Goal: Task Accomplishment & Management: Complete application form

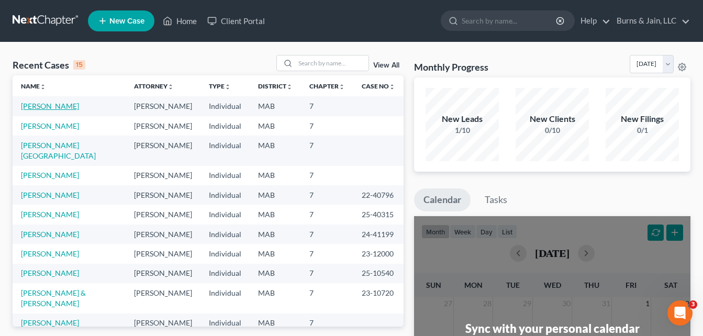
click at [50, 106] on link "[PERSON_NAME]" at bounding box center [50, 105] width 58 height 9
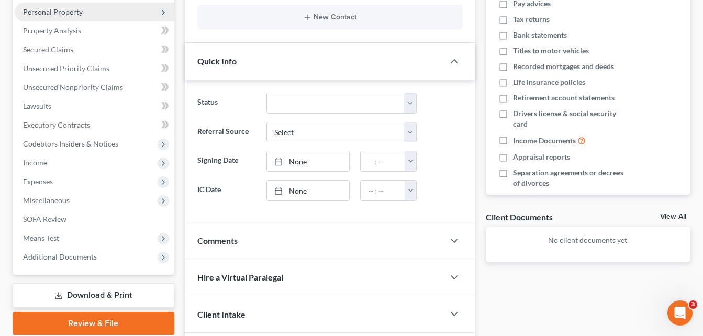
scroll to position [255, 0]
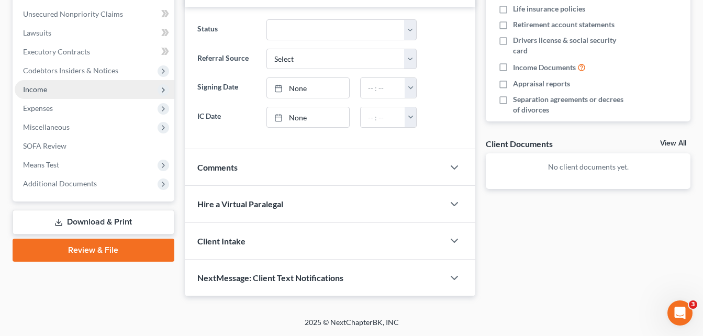
click at [91, 86] on span "Income" at bounding box center [95, 89] width 160 height 19
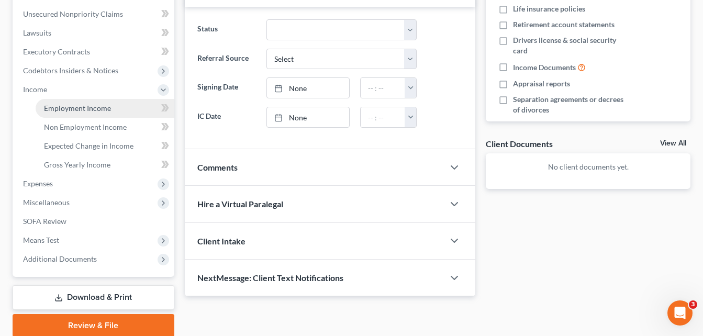
click at [99, 107] on span "Employment Income" at bounding box center [77, 108] width 67 height 9
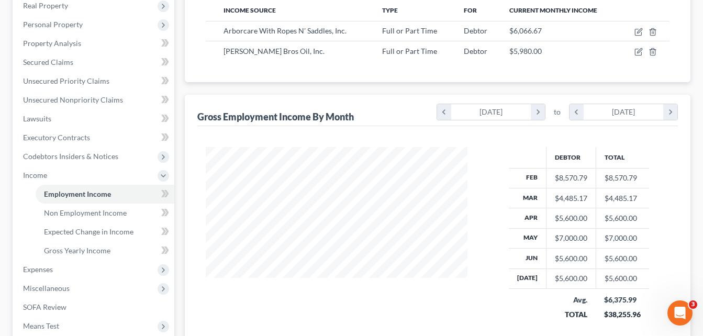
scroll to position [209, 0]
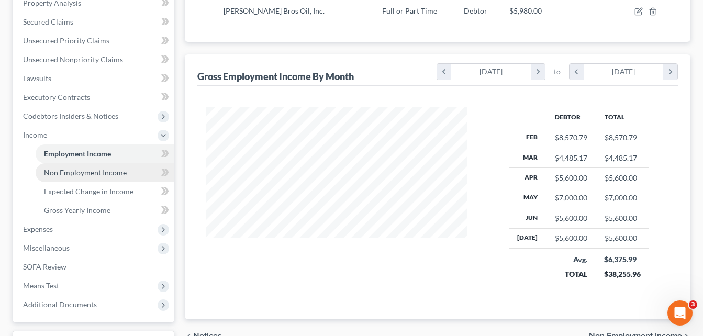
click at [91, 170] on span "Non Employment Income" at bounding box center [85, 172] width 83 height 9
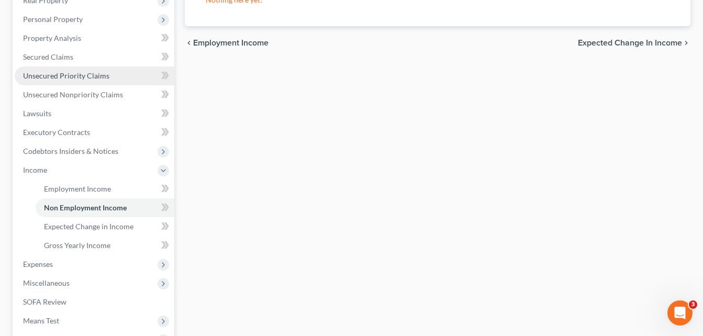
scroll to position [209, 0]
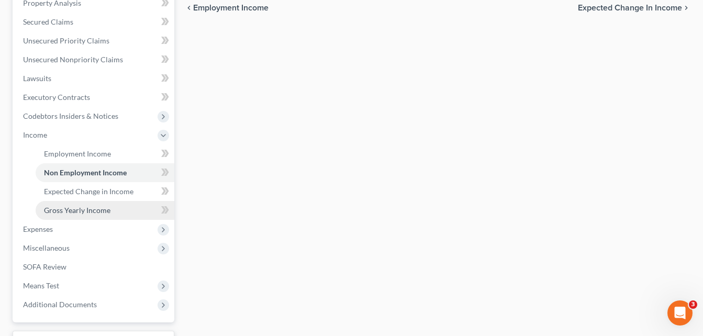
click at [94, 212] on span "Gross Yearly Income" at bounding box center [77, 210] width 66 height 9
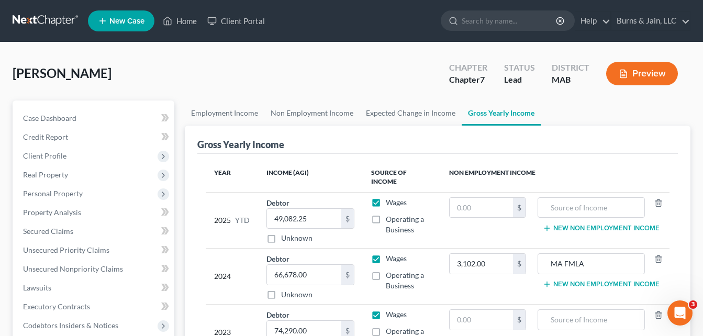
scroll to position [105, 0]
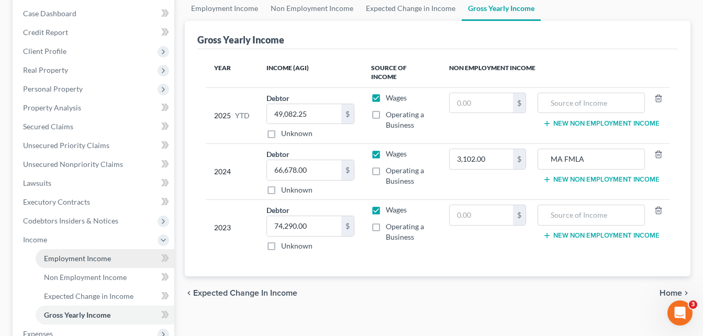
click at [72, 259] on span "Employment Income" at bounding box center [77, 258] width 67 height 9
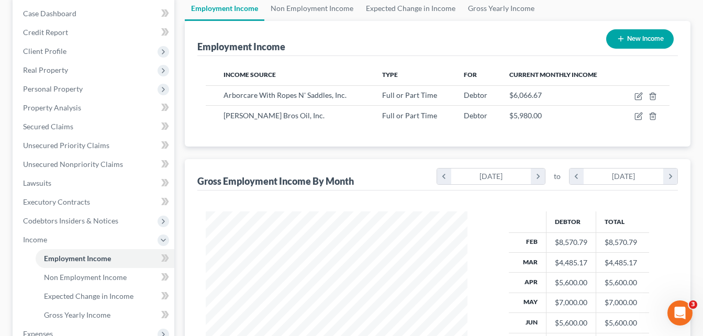
scroll to position [209, 0]
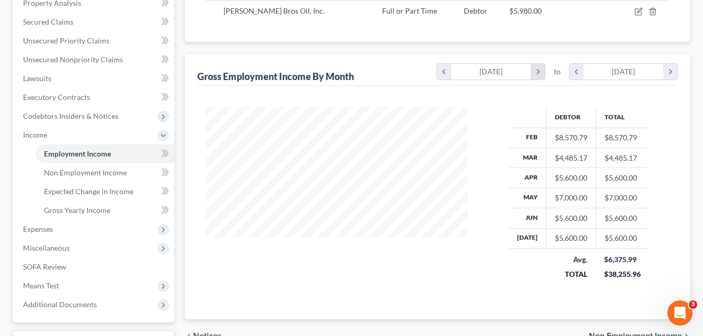
click at [543, 73] on icon "chevron_right" at bounding box center [538, 72] width 14 height 16
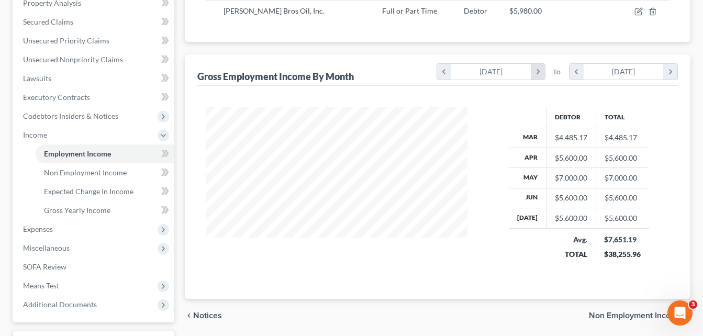
scroll to position [523012, 522897]
click at [438, 69] on icon "chevron_left" at bounding box center [444, 72] width 14 height 16
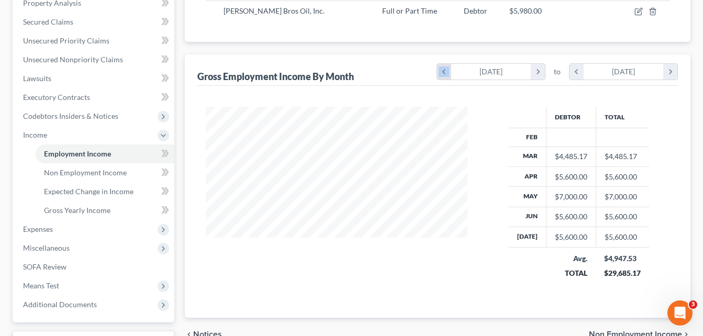
click at [438, 69] on icon "chevron_left" at bounding box center [444, 72] width 14 height 16
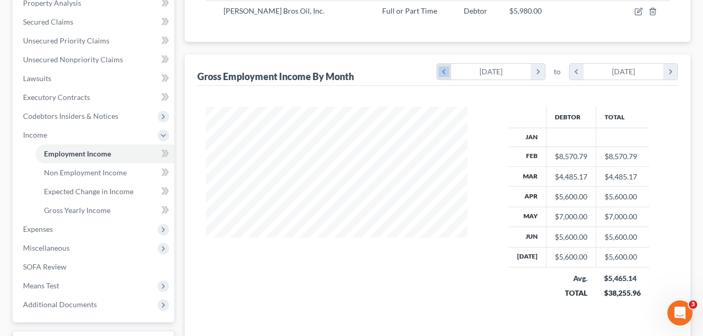
scroll to position [207, 283]
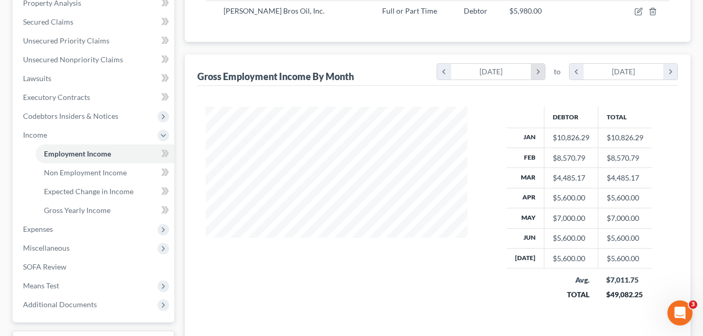
click at [535, 72] on icon "chevron_right" at bounding box center [538, 72] width 14 height 16
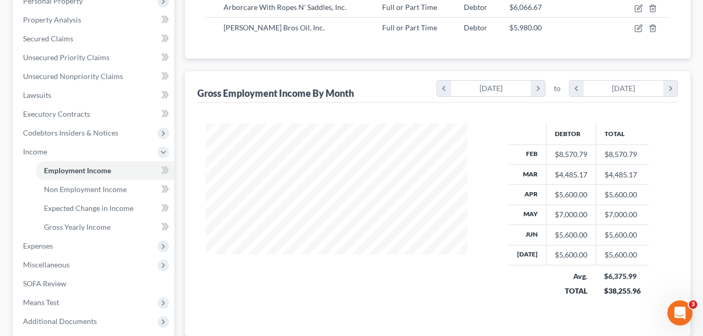
scroll to position [296, 0]
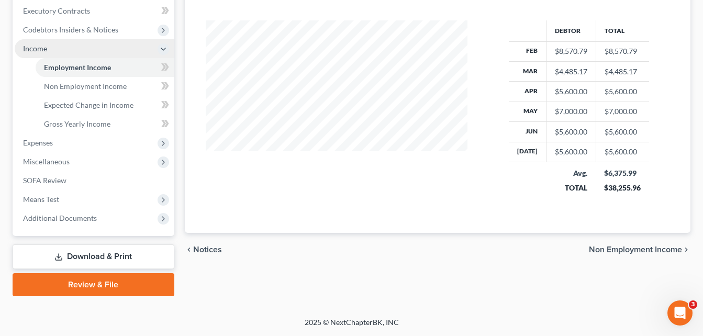
click at [93, 53] on span "Income" at bounding box center [95, 48] width 160 height 19
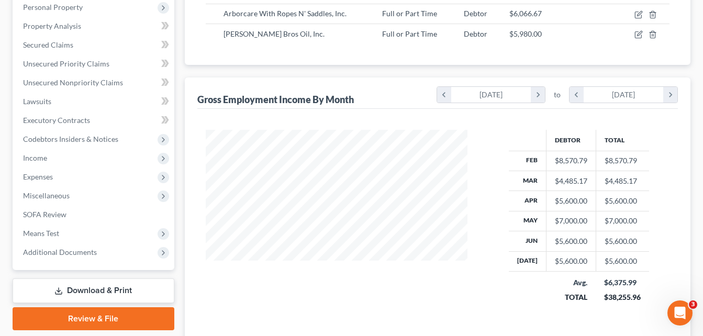
scroll to position [161, 0]
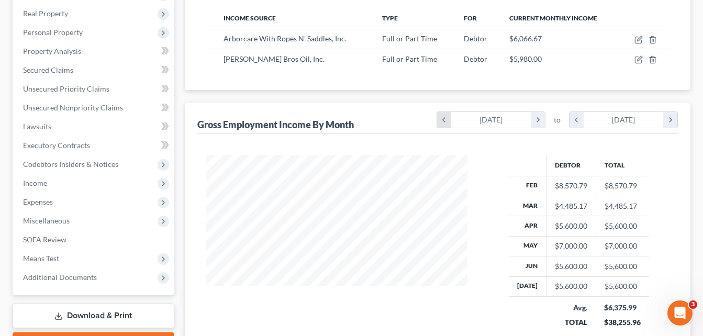
click at [439, 117] on icon "chevron_left" at bounding box center [444, 120] width 14 height 16
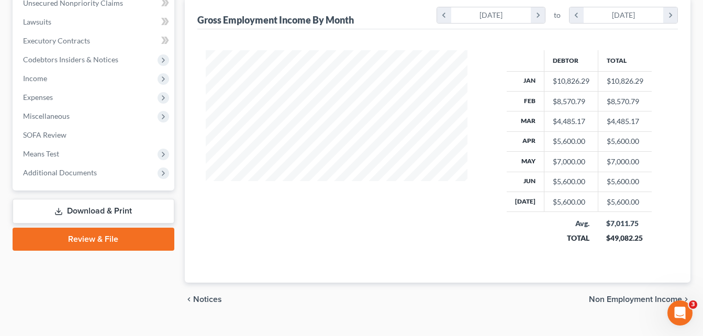
scroll to position [207, 283]
click at [543, 20] on icon "chevron_right" at bounding box center [538, 15] width 14 height 16
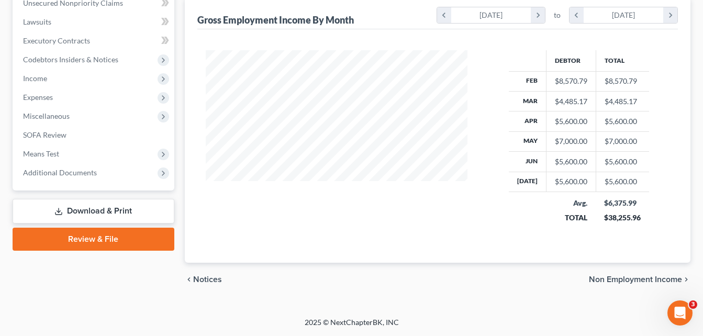
scroll to position [161, 0]
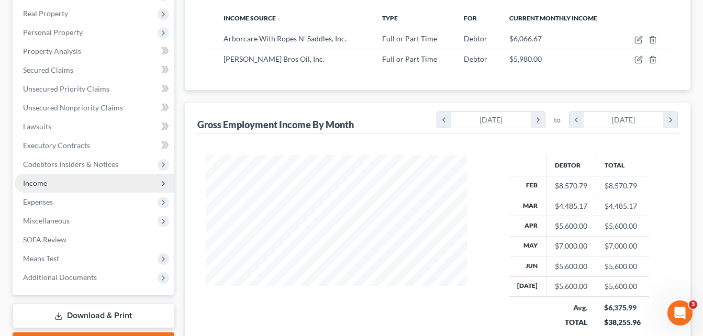
click at [41, 180] on span "Income" at bounding box center [35, 182] width 24 height 9
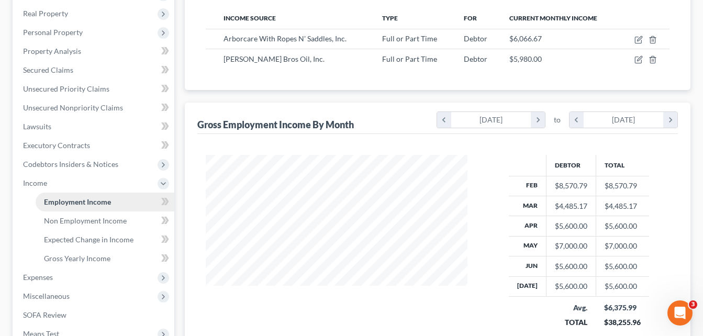
click at [105, 198] on span "Employment Income" at bounding box center [77, 201] width 67 height 9
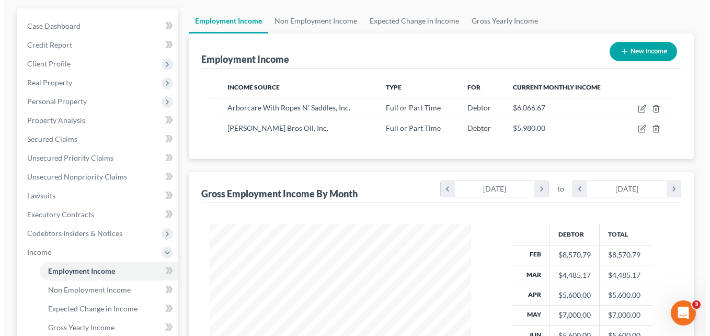
scroll to position [57, 0]
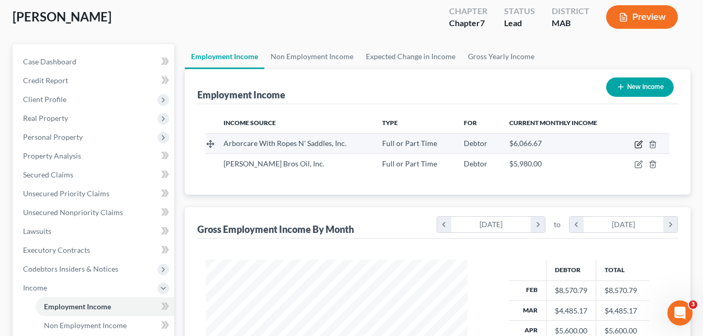
click at [639, 144] on icon "button" at bounding box center [638, 144] width 8 height 8
select select "0"
select select "22"
select select "3"
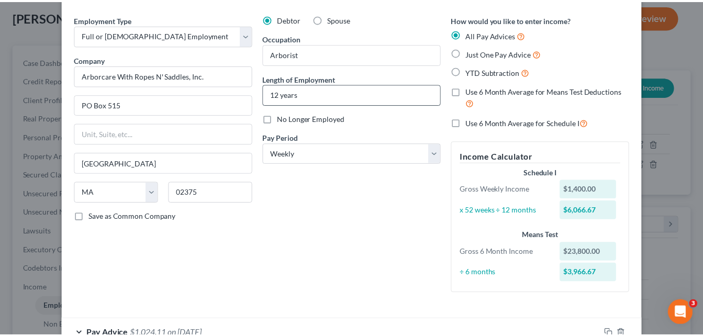
scroll to position [0, 0]
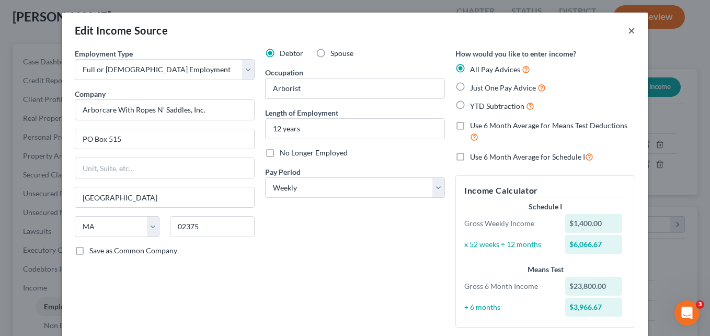
click at [629, 27] on button "×" at bounding box center [631, 30] width 7 height 13
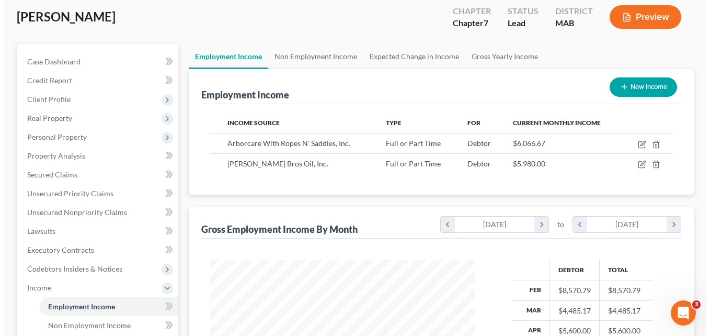
scroll to position [522992, 522897]
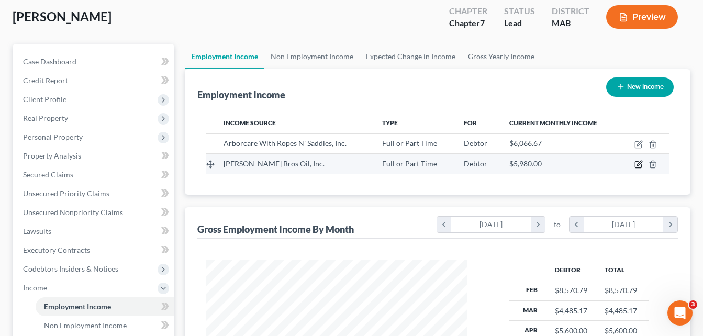
click at [639, 164] on icon "button" at bounding box center [638, 164] width 8 height 8
select select "0"
select select "22"
select select "3"
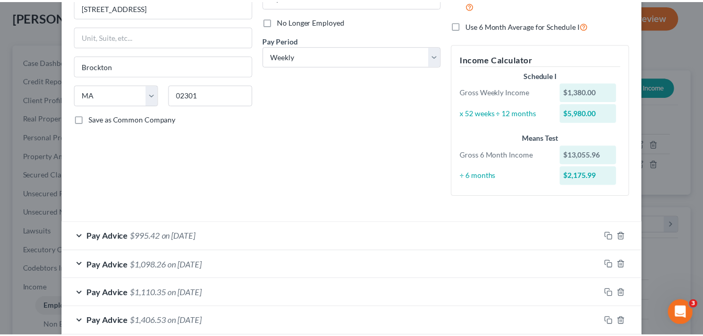
scroll to position [0, 0]
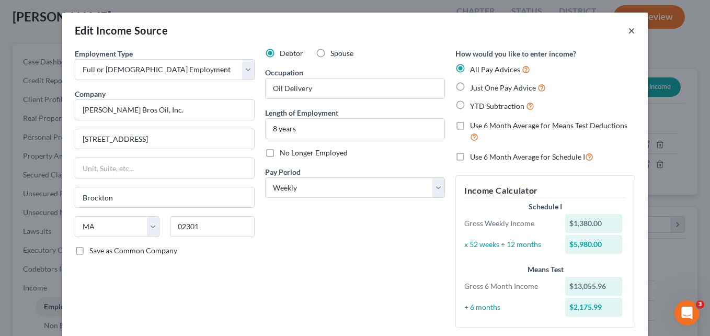
click at [628, 35] on button "×" at bounding box center [631, 30] width 7 height 13
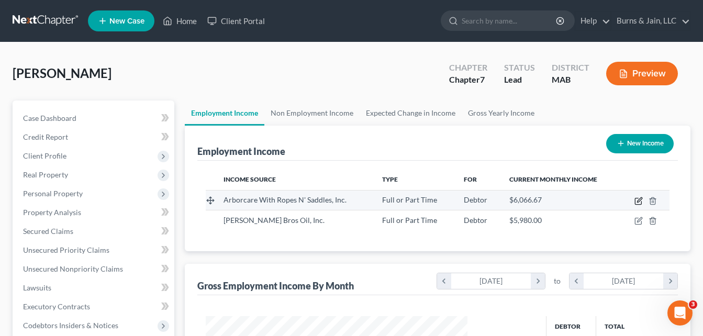
click at [638, 199] on icon "button" at bounding box center [638, 201] width 8 height 8
select select "0"
select select "22"
select select "3"
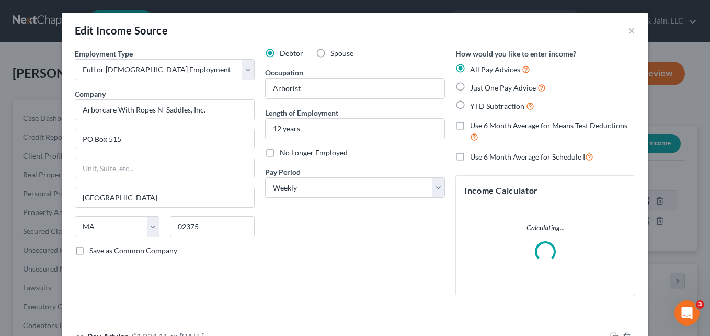
scroll to position [188, 286]
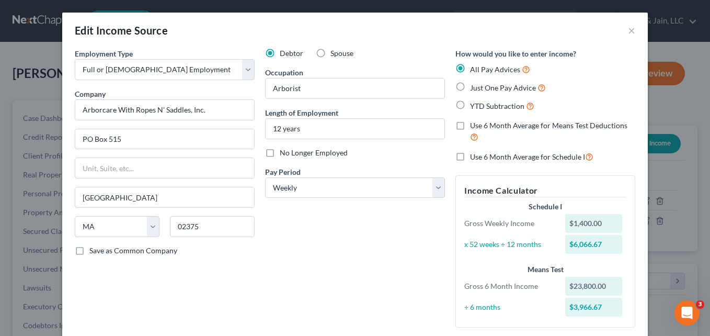
click at [470, 158] on label "Use 6 Month Average for Schedule I" at bounding box center [531, 157] width 123 height 12
click at [475, 157] on input "Use 6 Month Average for Schedule I" at bounding box center [478, 154] width 7 height 7
checkbox input "true"
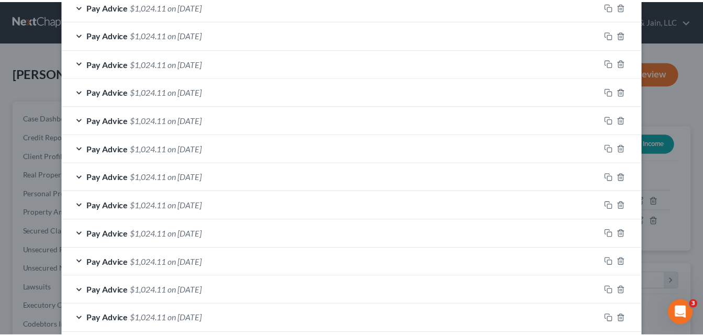
scroll to position [587, 0]
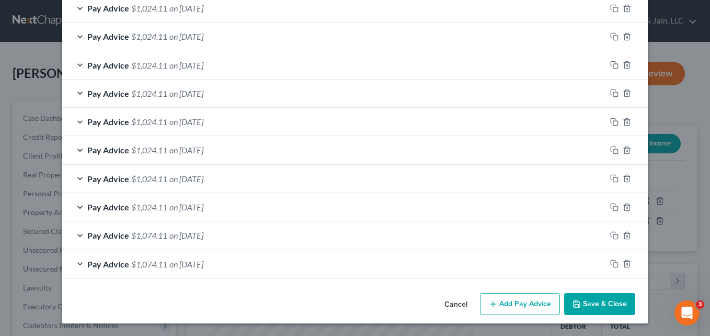
click at [614, 295] on button "Save & Close" at bounding box center [600, 304] width 71 height 22
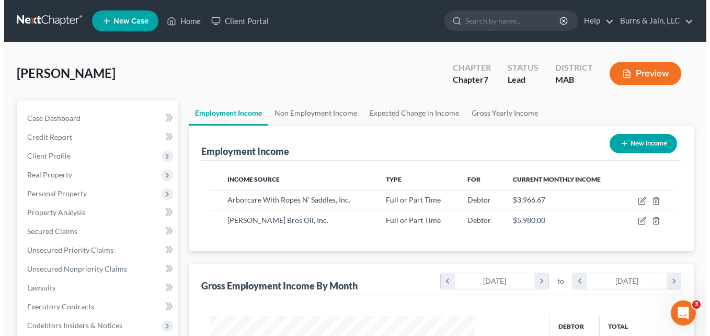
scroll to position [522992, 522897]
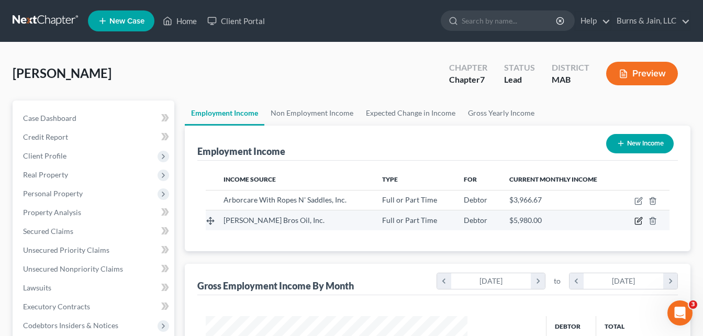
click at [639, 220] on icon "button" at bounding box center [638, 221] width 8 height 8
select select "0"
select select "22"
select select "3"
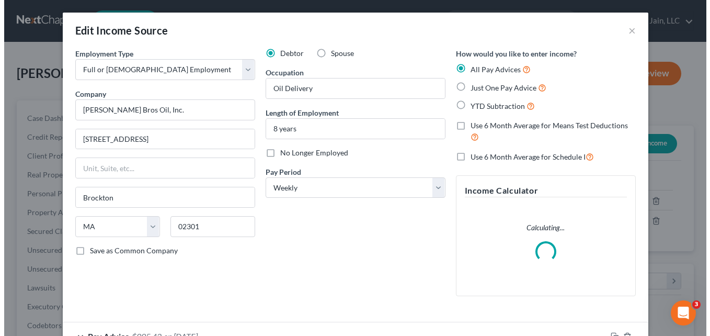
scroll to position [188, 286]
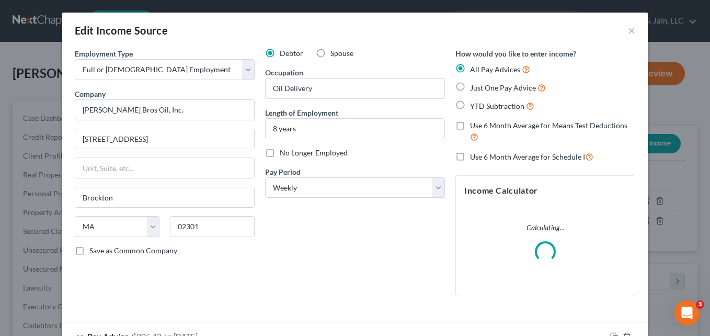
click at [470, 155] on label "Use 6 Month Average for Schedule I" at bounding box center [531, 157] width 123 height 12
click at [475, 155] on input "Use 6 Month Average for Schedule I" at bounding box center [478, 154] width 7 height 7
checkbox input "true"
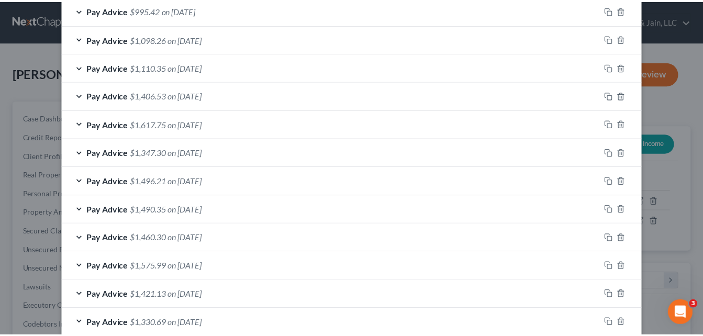
scroll to position [416, 0]
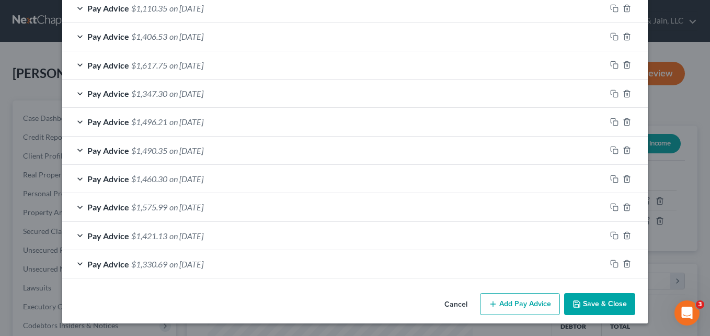
click at [603, 301] on button "Save & Close" at bounding box center [600, 304] width 71 height 22
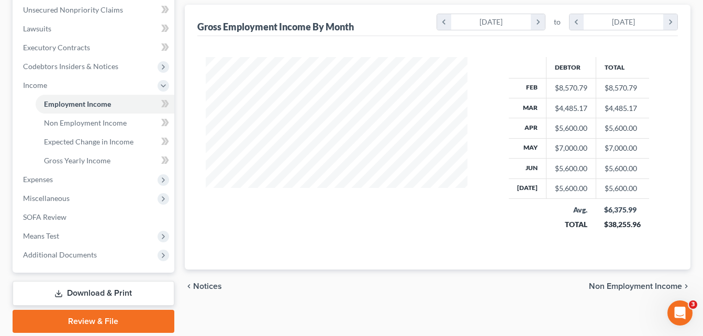
scroll to position [296, 0]
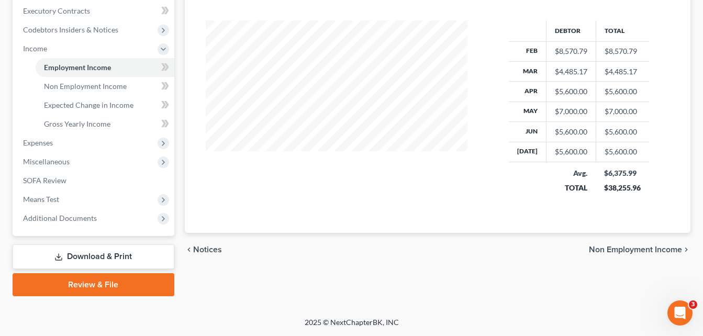
click at [105, 260] on link "Download & Print" at bounding box center [94, 256] width 162 height 25
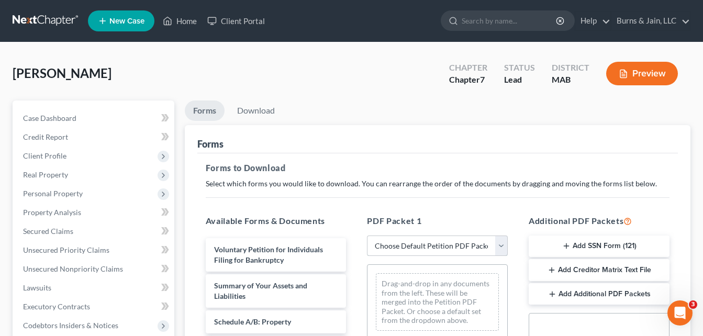
drag, startPoint x: 499, startPoint y: 244, endPoint x: 494, endPoint y: 257, distance: 13.6
click at [499, 244] on select "Choose Default Petition PDF Packet Complete Bankruptcy Petition (all forms and …" at bounding box center [437, 245] width 141 height 21
select select "0"
click at [367, 235] on select "Choose Default Petition PDF Packet Complete Bankruptcy Petition (all forms and …" at bounding box center [437, 245] width 141 height 21
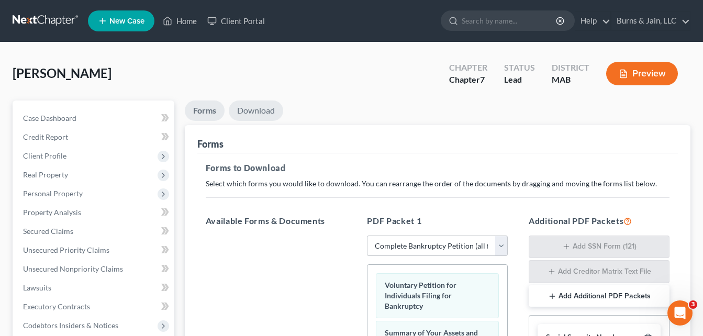
click at [265, 111] on link "Download" at bounding box center [256, 110] width 54 height 20
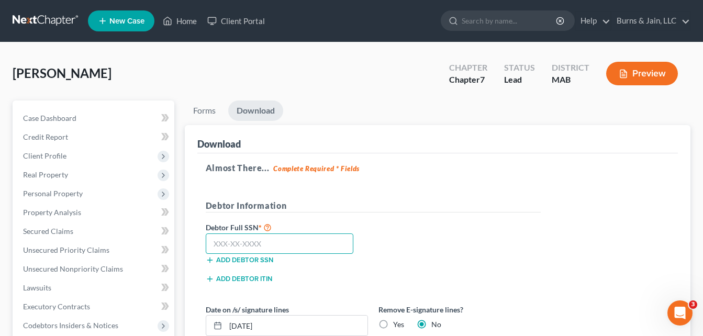
click at [269, 249] on input "text" at bounding box center [280, 243] width 148 height 21
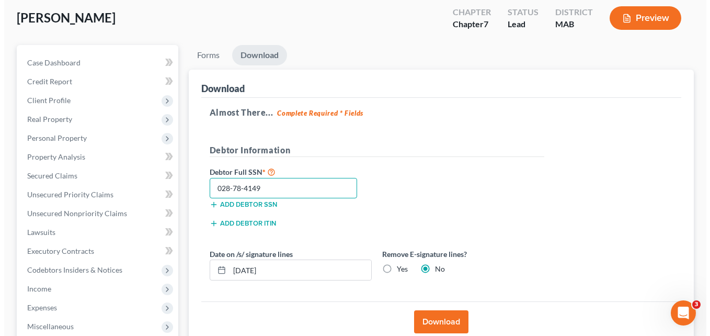
scroll to position [209, 0]
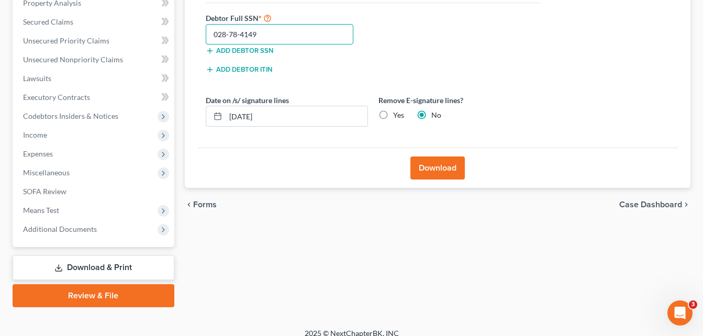
type input "028-78-4149"
click at [448, 166] on button "Download" at bounding box center [437, 167] width 54 height 23
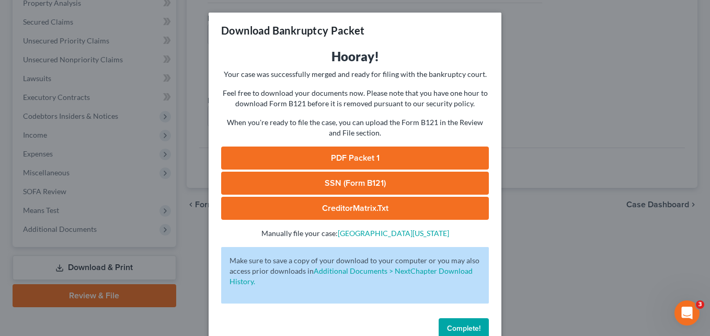
drag, startPoint x: 373, startPoint y: 152, endPoint x: 438, endPoint y: 157, distance: 65.6
click at [373, 152] on link "PDF Packet 1" at bounding box center [355, 157] width 268 height 23
click at [364, 184] on link "SSN (Form B121)" at bounding box center [355, 183] width 268 height 23
